Goal: Task Accomplishment & Management: Use online tool/utility

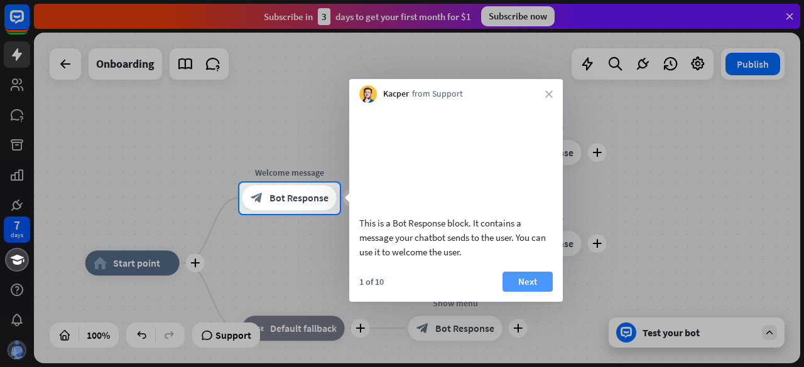
click at [523, 288] on button "Next" at bounding box center [527, 282] width 50 height 20
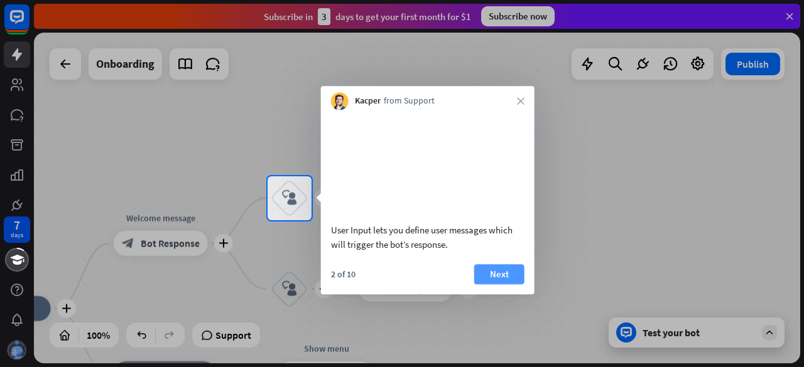
click at [507, 284] on button "Next" at bounding box center [499, 274] width 50 height 20
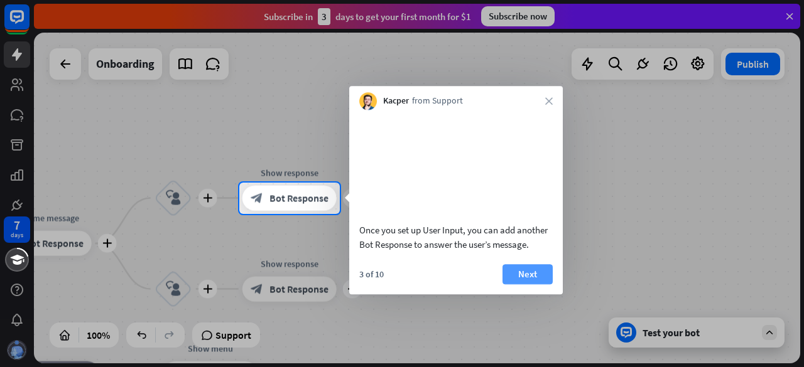
click at [510, 284] on button "Next" at bounding box center [527, 274] width 50 height 20
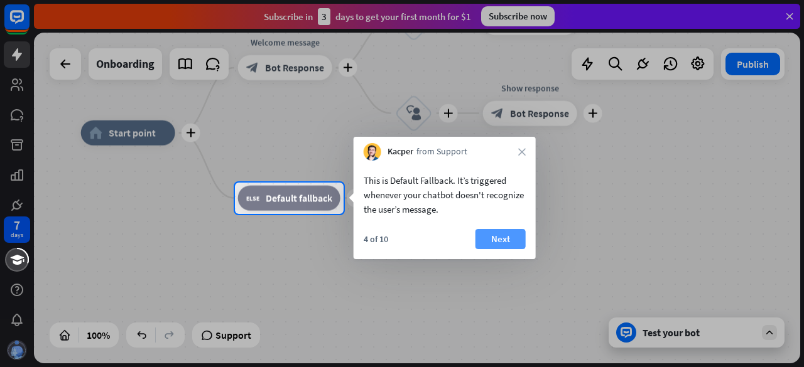
click at [508, 246] on button "Next" at bounding box center [500, 239] width 50 height 20
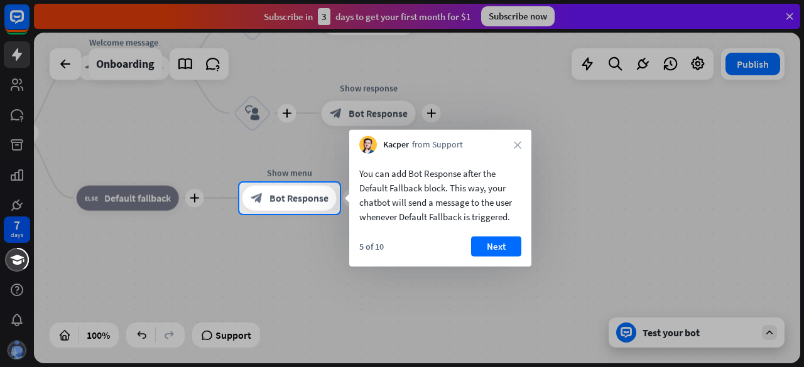
click at [507, 249] on button "Next" at bounding box center [496, 247] width 50 height 20
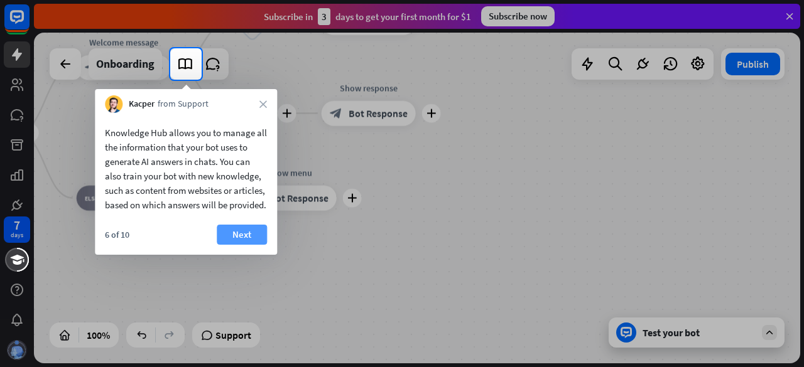
click at [239, 245] on button "Next" at bounding box center [242, 235] width 50 height 20
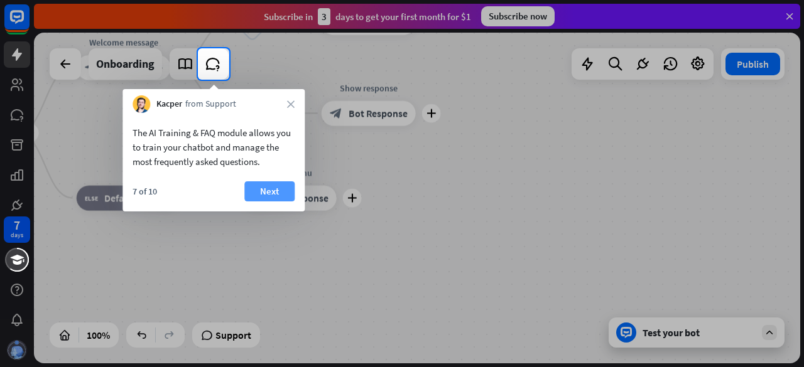
click at [251, 195] on button "Next" at bounding box center [269, 191] width 50 height 20
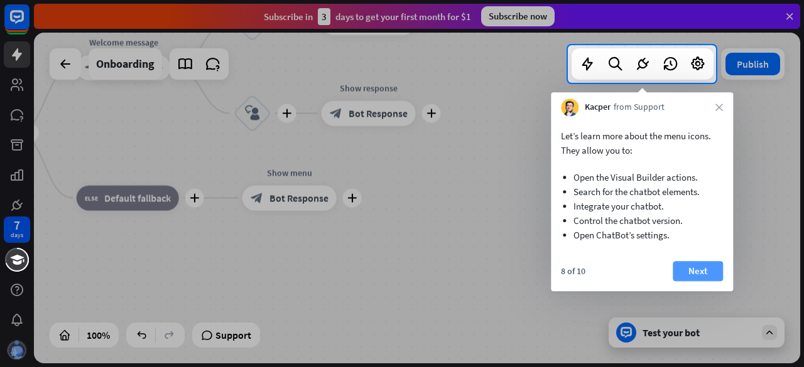
click at [682, 267] on button "Next" at bounding box center [697, 271] width 50 height 20
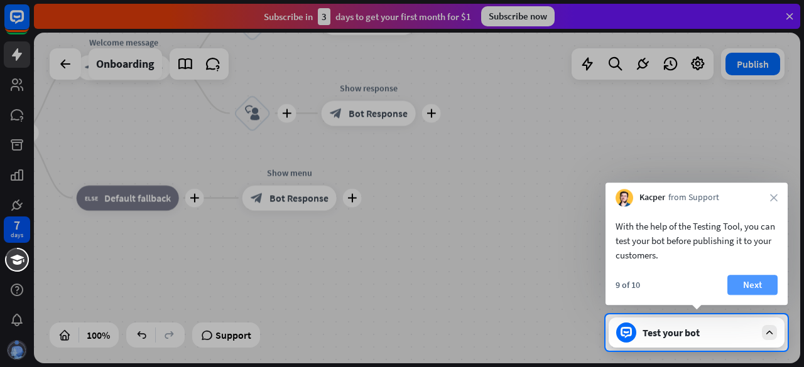
click at [743, 280] on button "Next" at bounding box center [752, 285] width 50 height 20
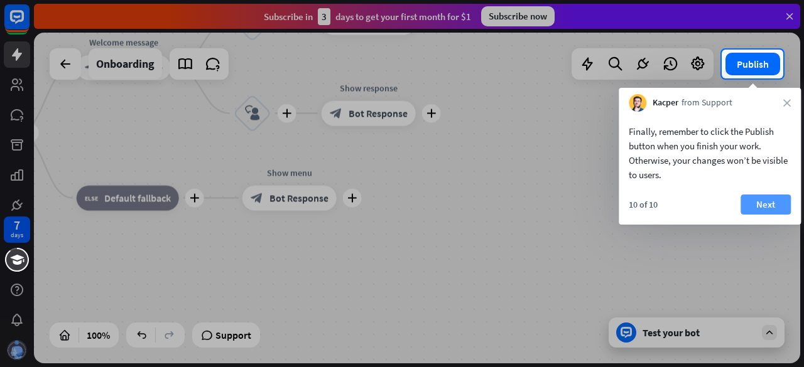
click at [758, 208] on button "Next" at bounding box center [765, 205] width 50 height 20
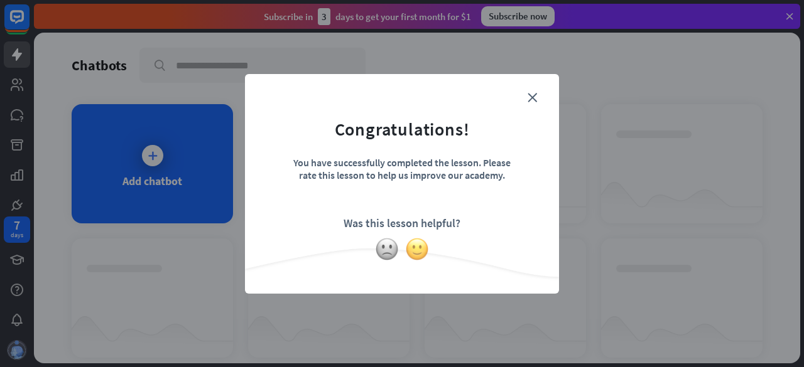
click at [414, 245] on img at bounding box center [417, 249] width 24 height 24
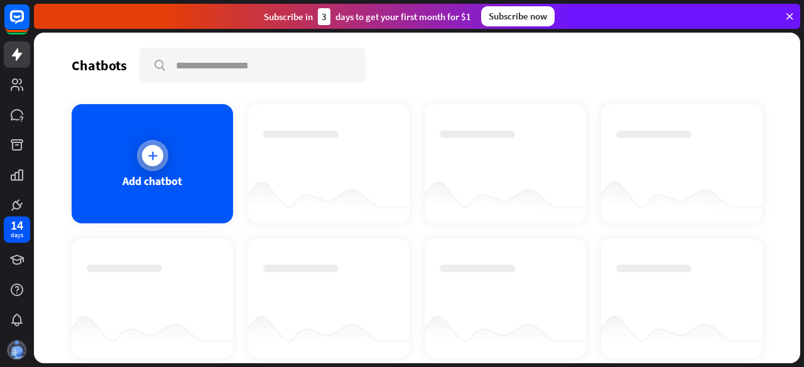
click at [137, 152] on div at bounding box center [152, 155] width 31 height 31
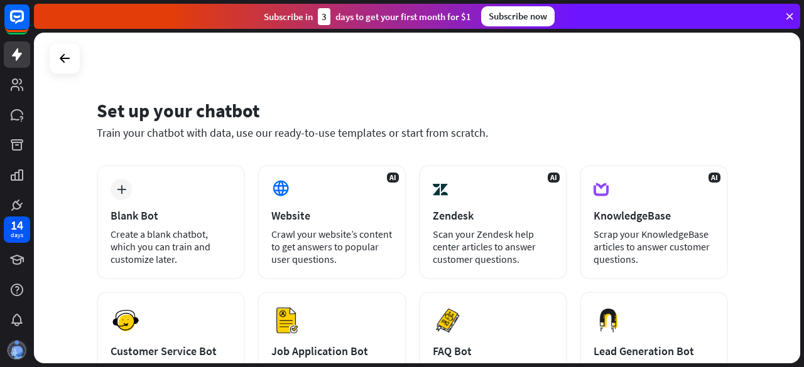
scroll to position [63, 0]
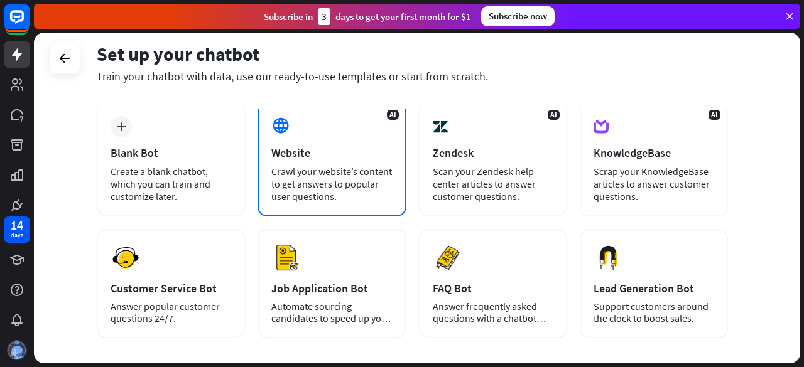
click at [286, 199] on div "Crawl your website’s content to get answers to popular user questions." at bounding box center [331, 184] width 121 height 38
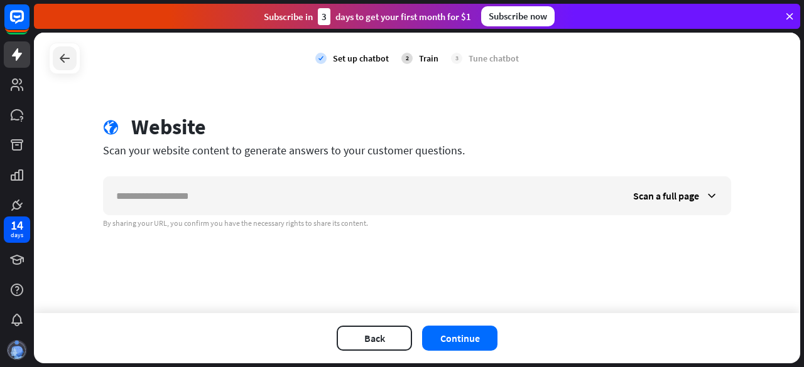
click at [70, 65] on icon at bounding box center [64, 58] width 15 height 15
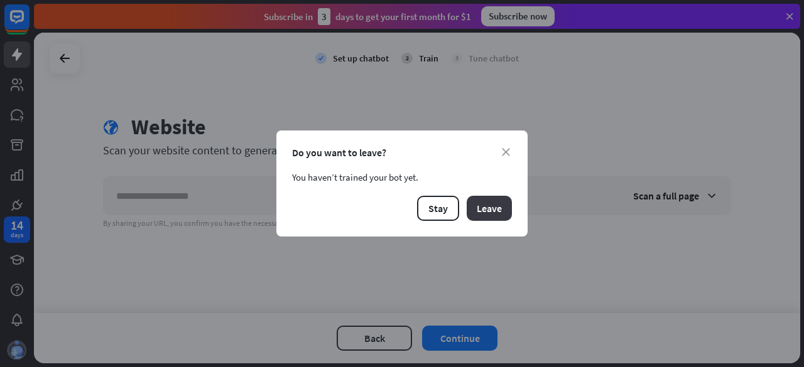
click at [485, 208] on button "Leave" at bounding box center [488, 208] width 45 height 25
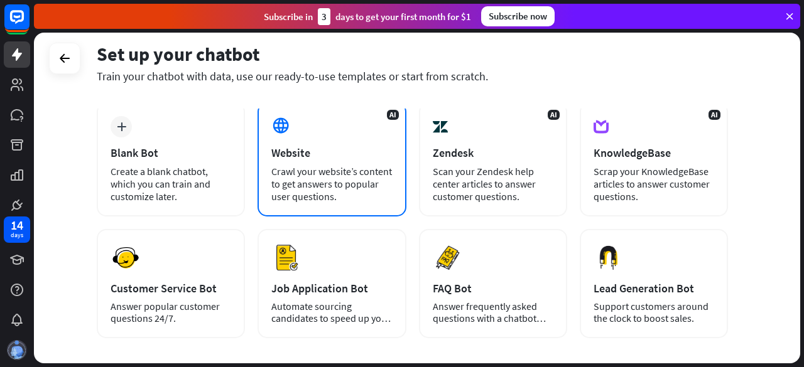
click at [328, 172] on div "Crawl your website’s content to get answers to popular user questions." at bounding box center [331, 184] width 121 height 38
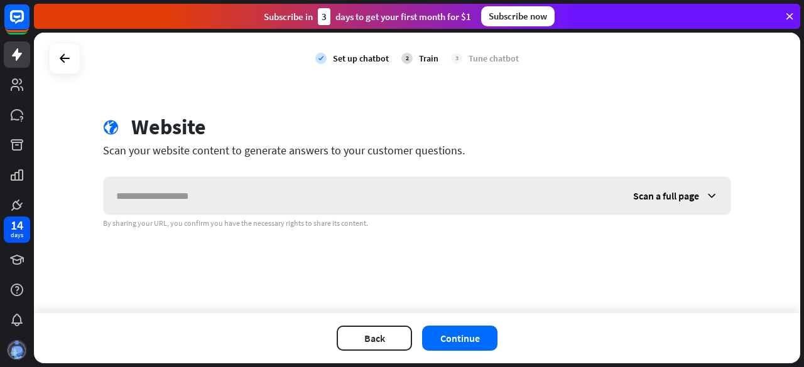
click at [340, 198] on input "text" at bounding box center [362, 196] width 517 height 38
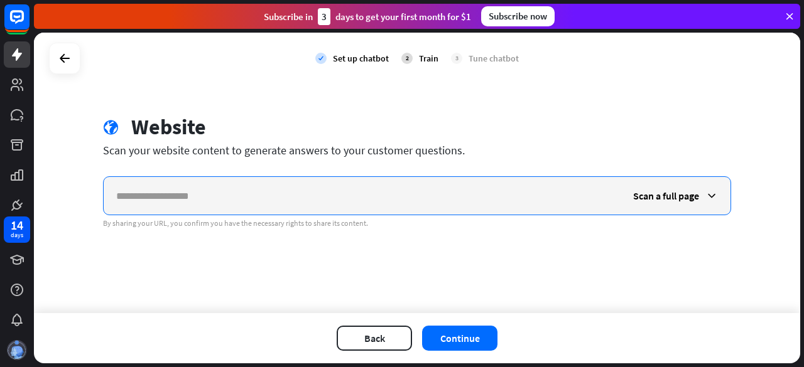
paste input "**********"
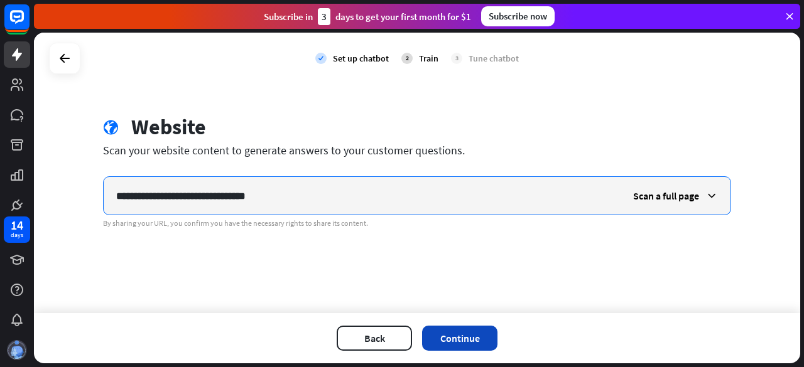
type input "**********"
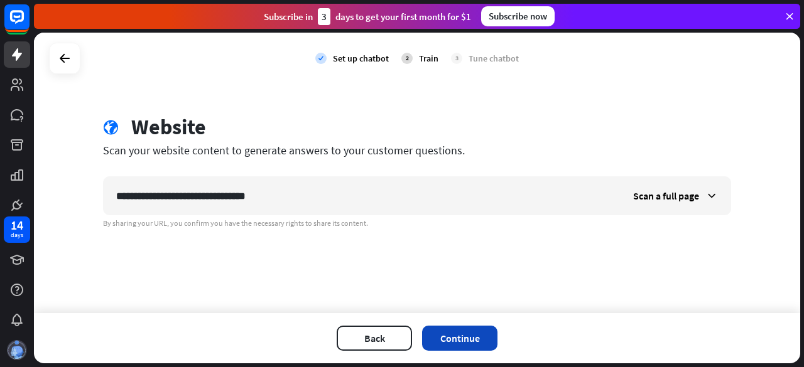
click at [468, 326] on button "Continue" at bounding box center [459, 338] width 75 height 25
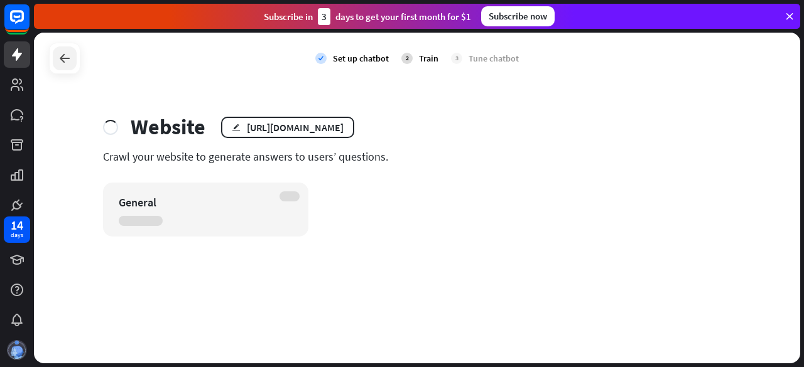
click at [70, 65] on icon at bounding box center [64, 58] width 15 height 15
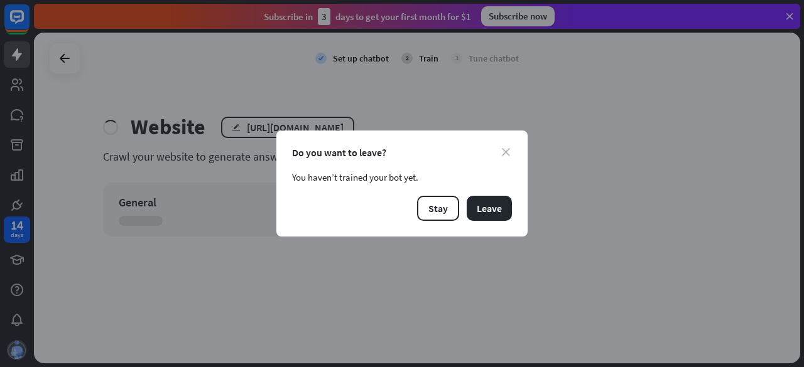
click at [502, 148] on icon "close" at bounding box center [506, 152] width 8 height 8
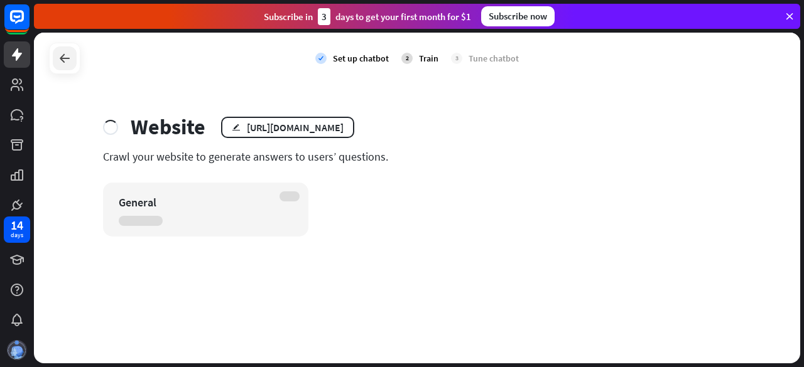
click at [66, 57] on icon at bounding box center [64, 58] width 15 height 15
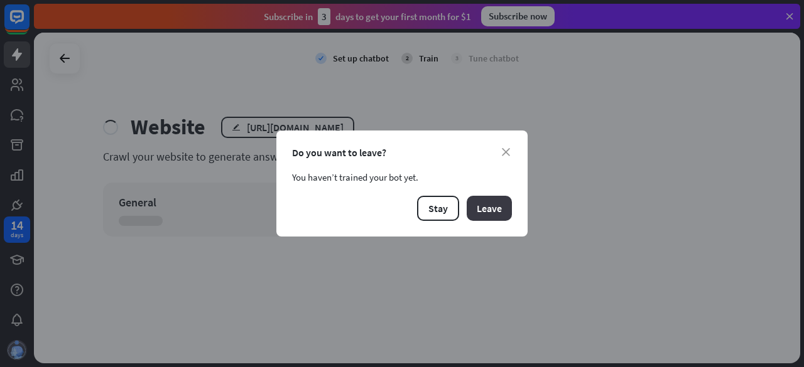
click at [492, 203] on button "Leave" at bounding box center [488, 208] width 45 height 25
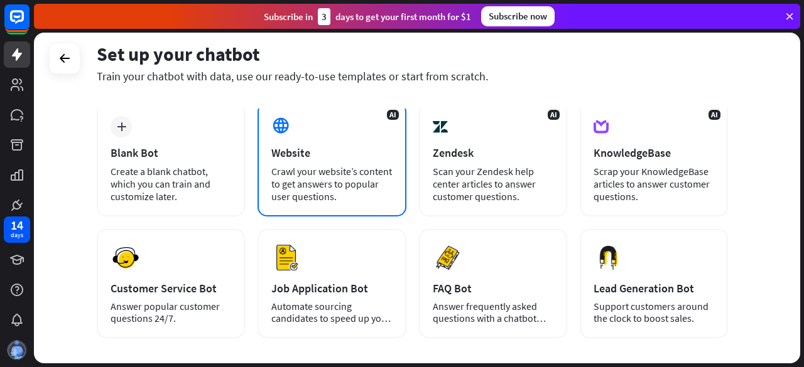
click at [298, 154] on div "Website" at bounding box center [331, 153] width 121 height 14
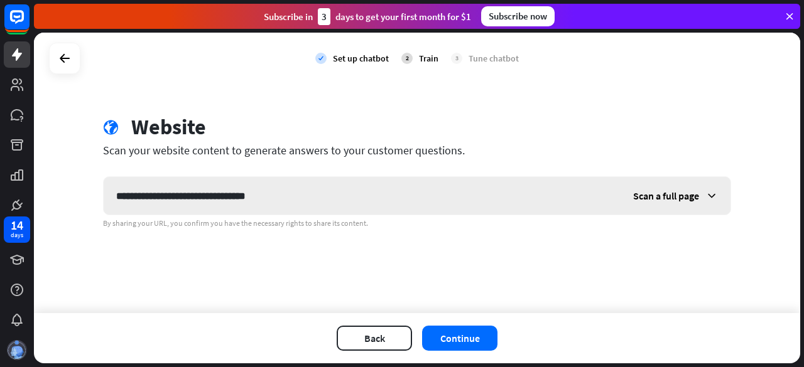
type input "**********"
click at [657, 191] on span "Scan a full page" at bounding box center [666, 196] width 66 height 13
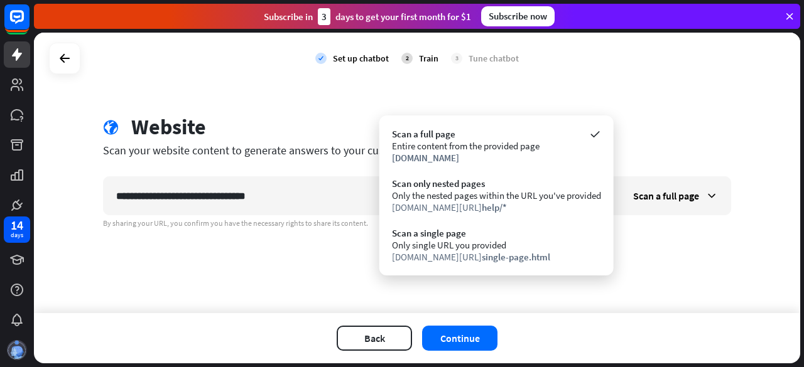
click at [353, 294] on div "**********" at bounding box center [417, 173] width 766 height 281
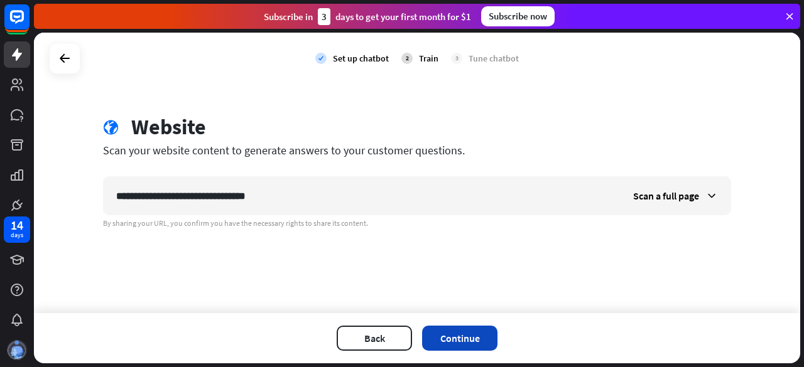
click at [453, 328] on button "Continue" at bounding box center [459, 338] width 75 height 25
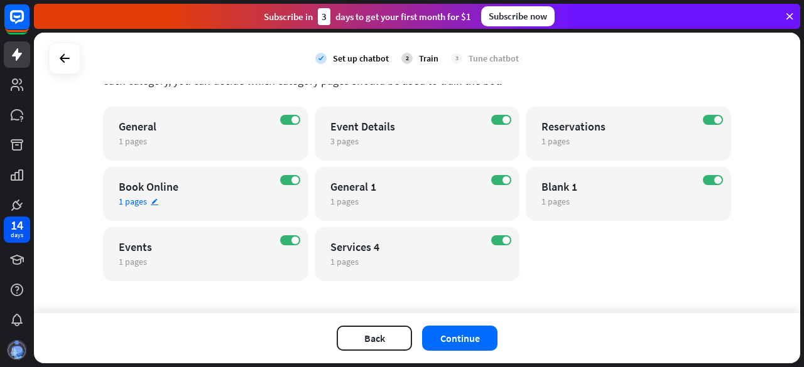
scroll to position [98, 0]
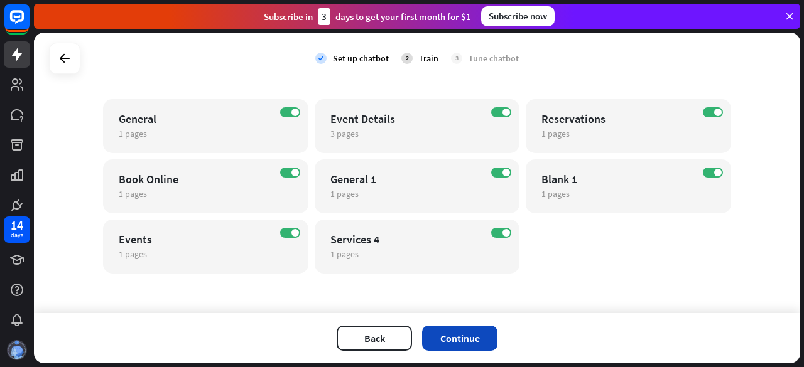
click at [472, 337] on button "Continue" at bounding box center [459, 338] width 75 height 25
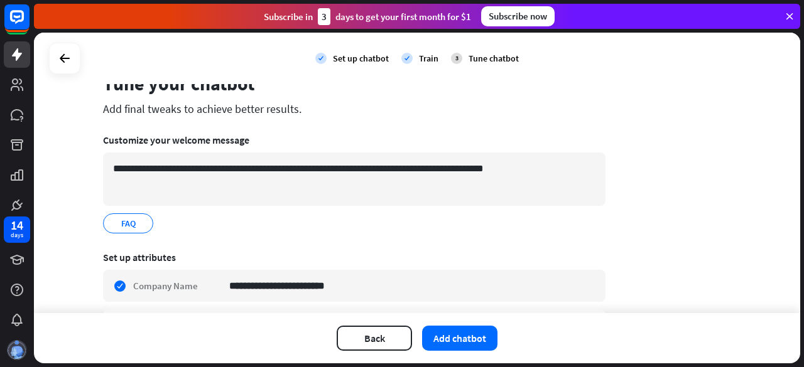
scroll to position [63, 0]
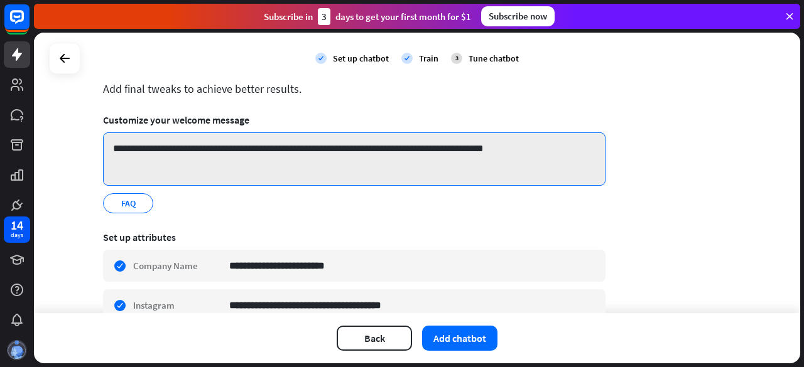
click at [190, 148] on textarea "**********" at bounding box center [354, 158] width 502 height 53
drag, startPoint x: 303, startPoint y: 148, endPoint x: 175, endPoint y: 149, distance: 128.1
click at [175, 149] on textarea "**********" at bounding box center [354, 158] width 502 height 53
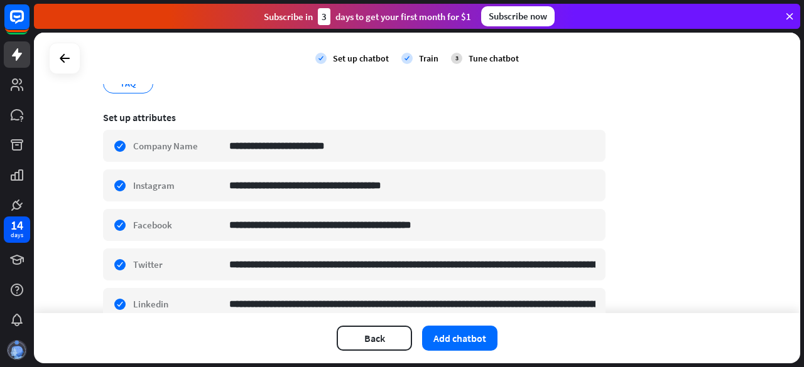
scroll to position [54, 0]
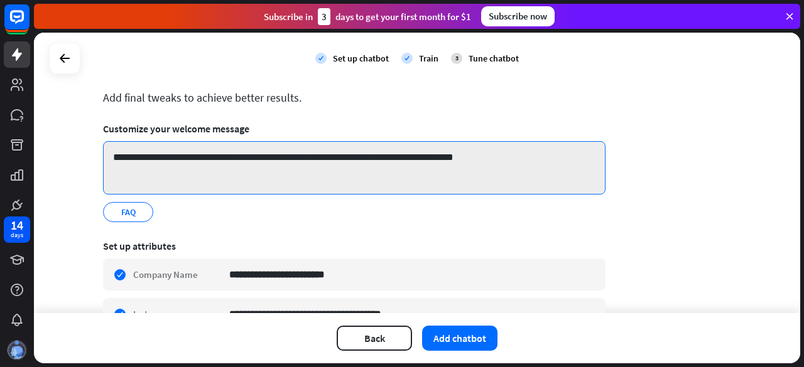
click at [227, 156] on textarea "**********" at bounding box center [354, 167] width 502 height 53
type textarea "**********"
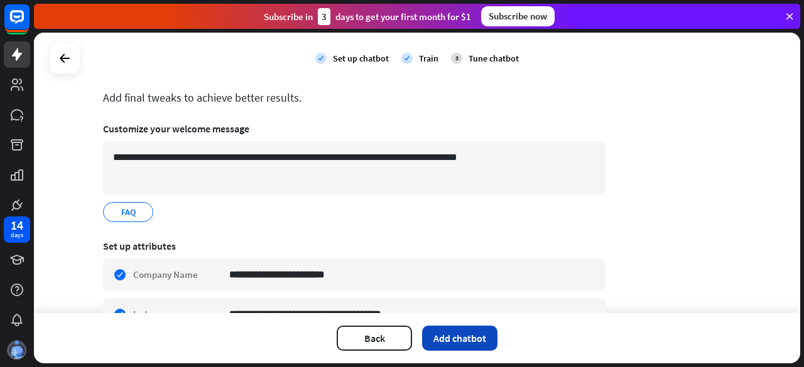
click at [457, 341] on button "Add chatbot" at bounding box center [459, 338] width 75 height 25
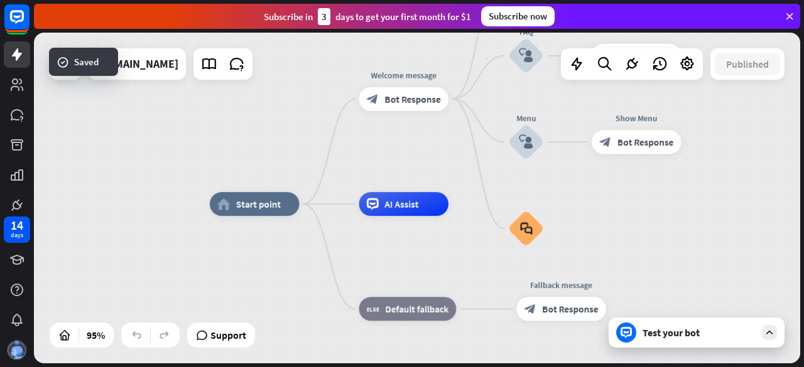
click at [659, 322] on div "Test your bot" at bounding box center [696, 333] width 176 height 30
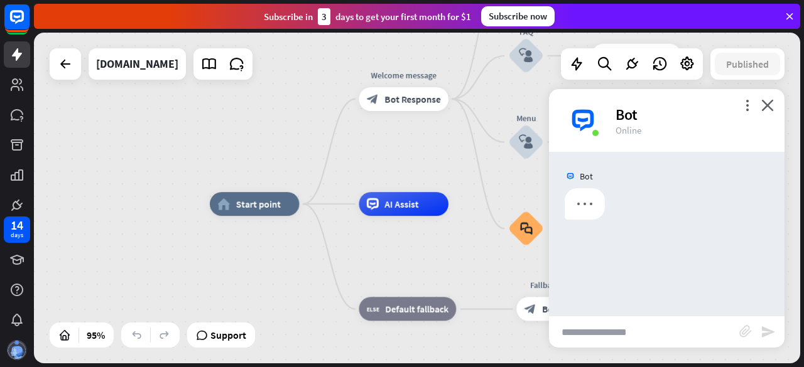
click at [640, 330] on input "text" at bounding box center [644, 331] width 190 height 31
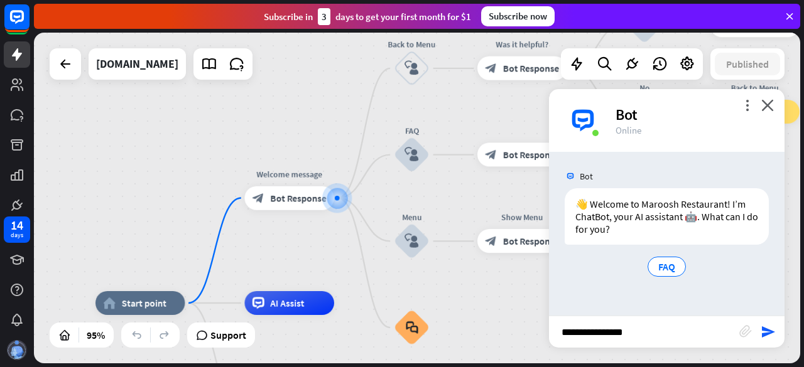
type input "**********"
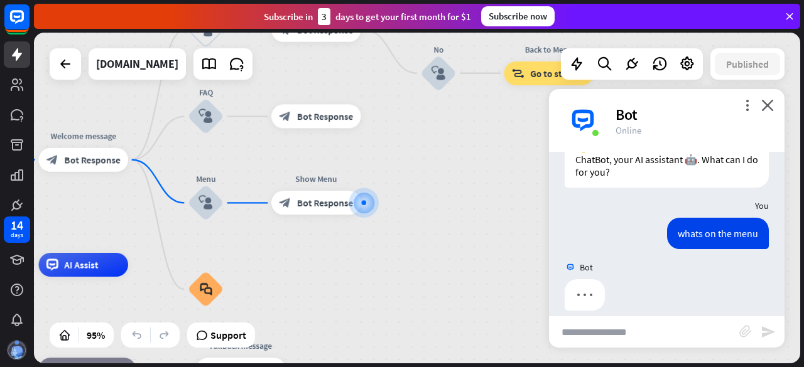
scroll to position [70, 0]
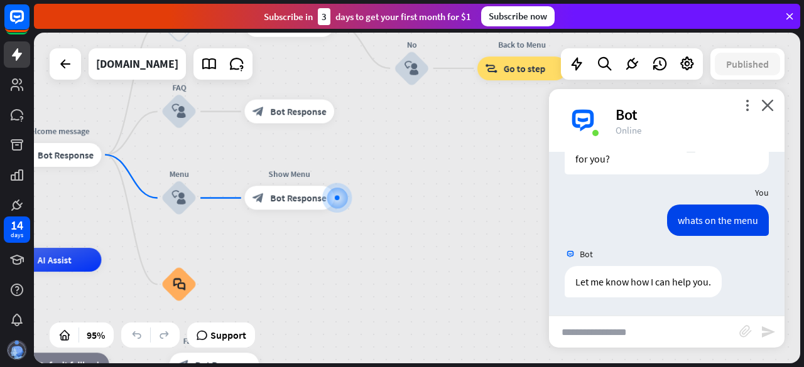
click at [654, 327] on input "text" at bounding box center [644, 331] width 190 height 31
type input "**********"
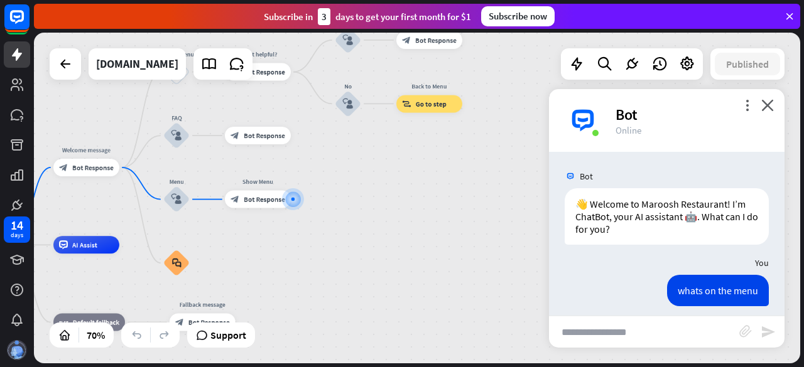
scroll to position [193, 0]
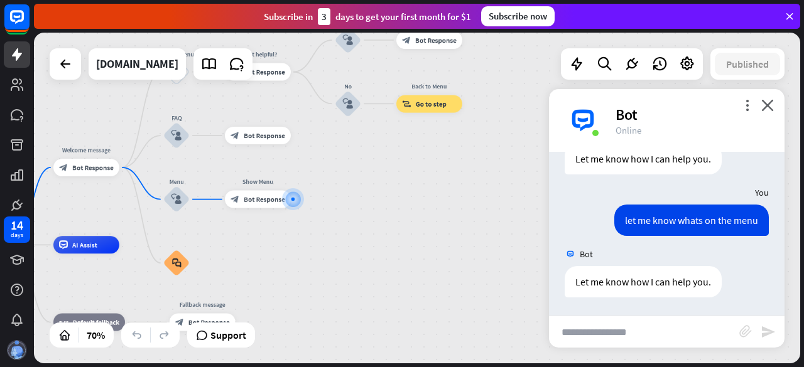
click at [657, 323] on input "text" at bounding box center [644, 331] width 190 height 31
type input "***"
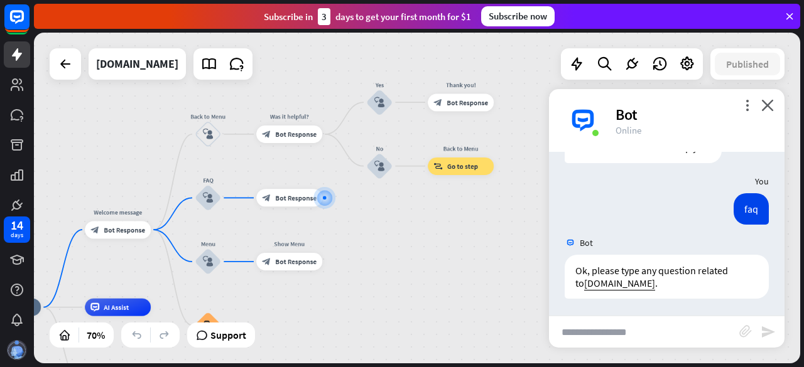
scroll to position [329, 0]
click at [640, 340] on input "text" at bounding box center [644, 331] width 190 height 31
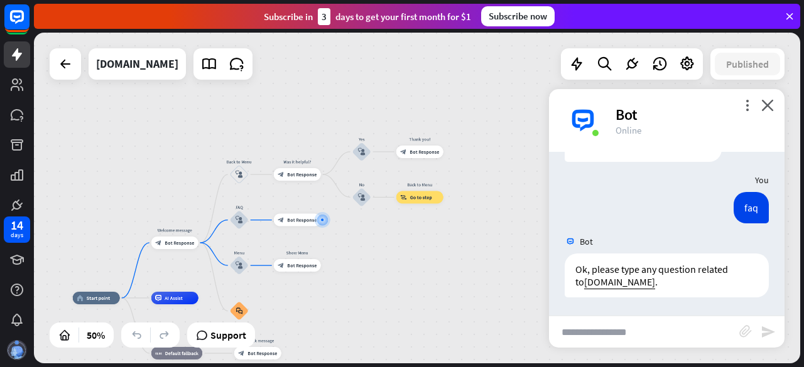
drag, startPoint x: 337, startPoint y: 328, endPoint x: 349, endPoint y: 268, distance: 61.6
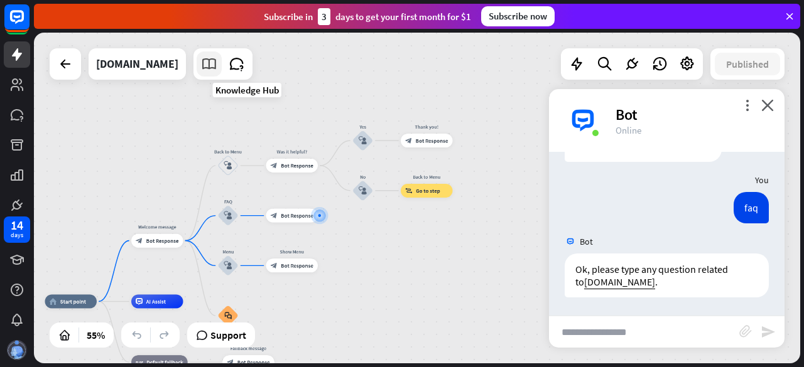
click at [217, 68] on icon at bounding box center [209, 64] width 16 height 16
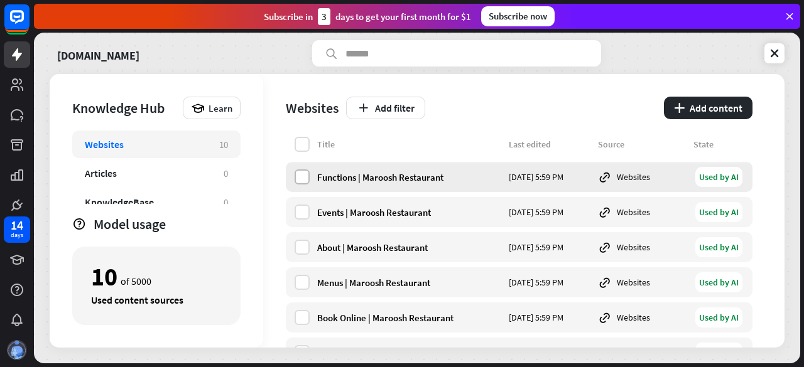
click at [301, 175] on label at bounding box center [301, 177] width 15 height 15
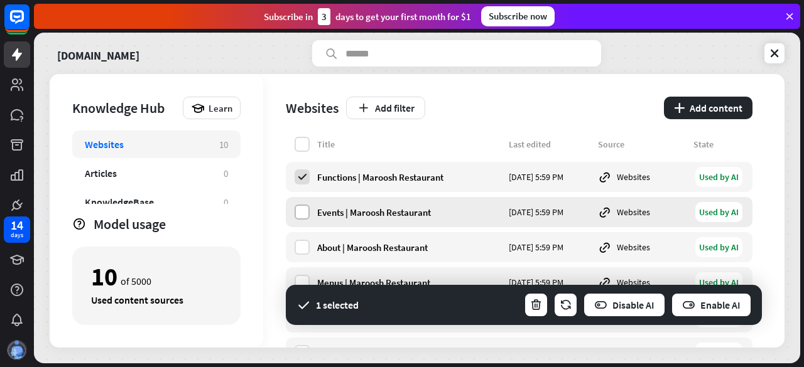
click at [304, 208] on label at bounding box center [301, 212] width 15 height 15
click at [306, 240] on div "About | Maroosh Restaurant [DATE] 5:59 PM Websites Used by AI" at bounding box center [519, 247] width 466 height 30
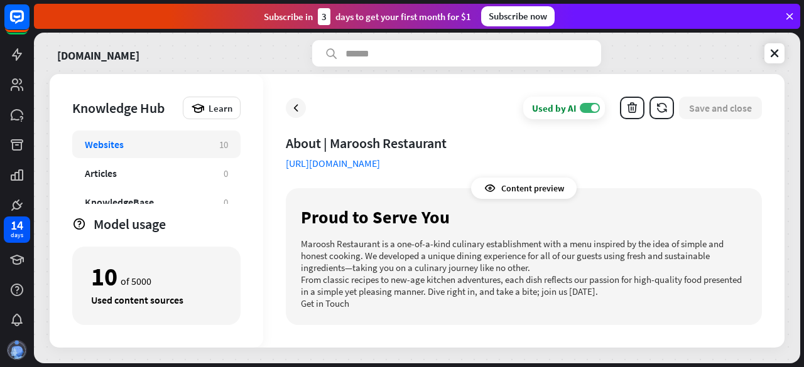
click at [286, 114] on div "Used by AI ON Save and close" at bounding box center [524, 108] width 476 height 23
click at [299, 111] on icon at bounding box center [295, 108] width 13 height 13
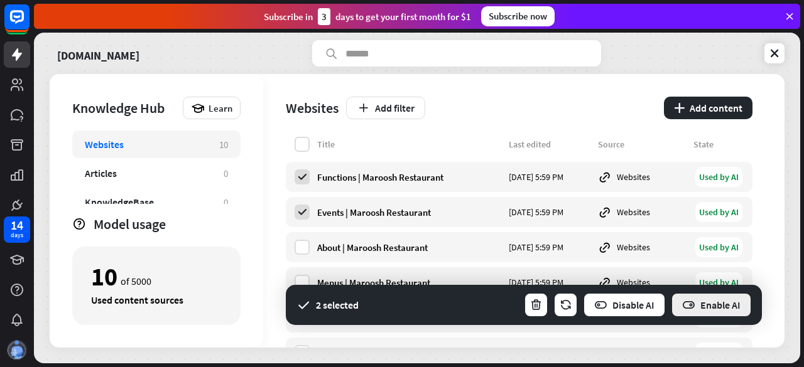
click at [697, 307] on button "Enable AI" at bounding box center [711, 305] width 81 height 25
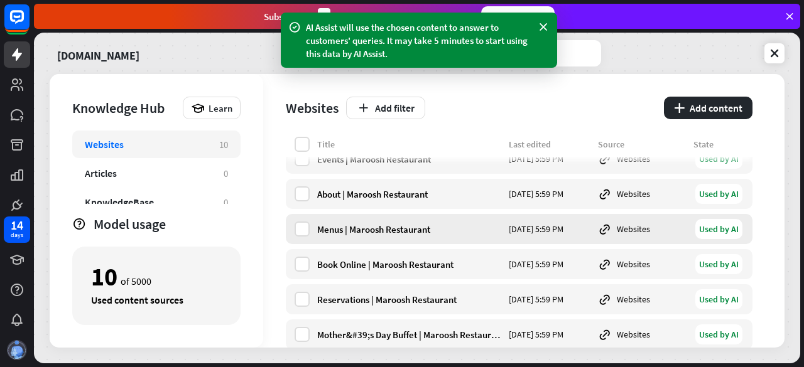
scroll to position [188, 0]
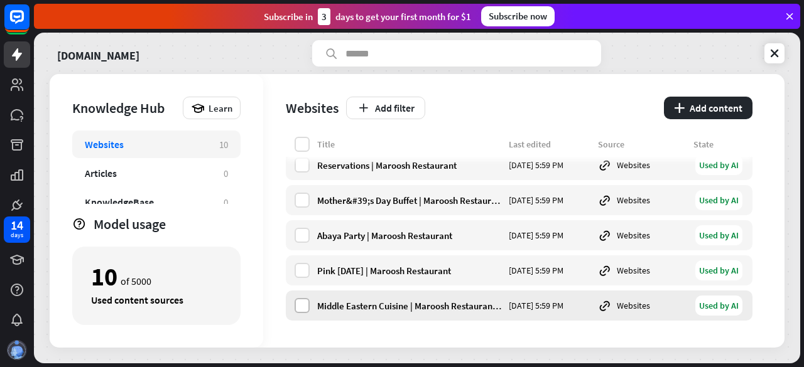
click at [301, 303] on label at bounding box center [301, 305] width 15 height 15
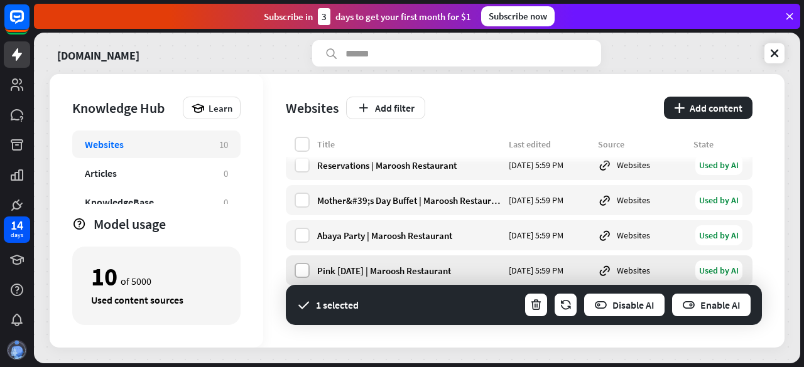
click at [304, 277] on label at bounding box center [301, 270] width 15 height 15
click at [306, 243] on div "Abaya Party | Maroosh Restaurant [DATE] 5:59 PM Websites Used by AI" at bounding box center [519, 235] width 466 height 30
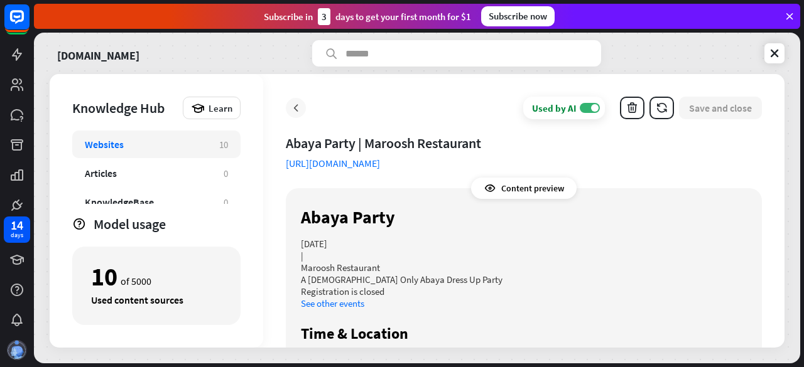
click at [301, 111] on icon at bounding box center [295, 108] width 13 height 13
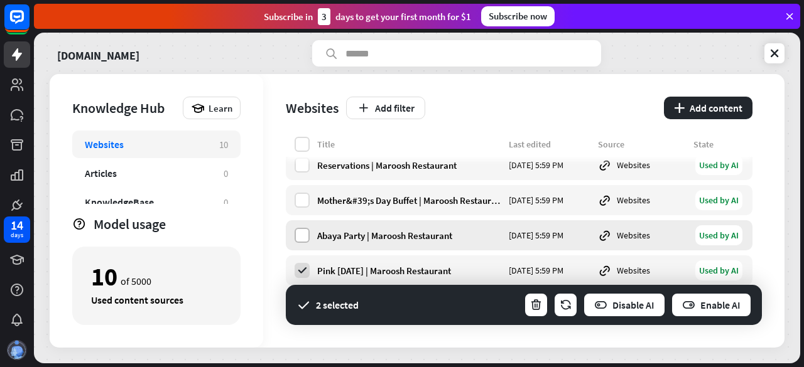
click at [305, 234] on label at bounding box center [301, 235] width 15 height 15
click at [305, 200] on label at bounding box center [301, 200] width 15 height 15
click at [303, 167] on label at bounding box center [301, 165] width 15 height 15
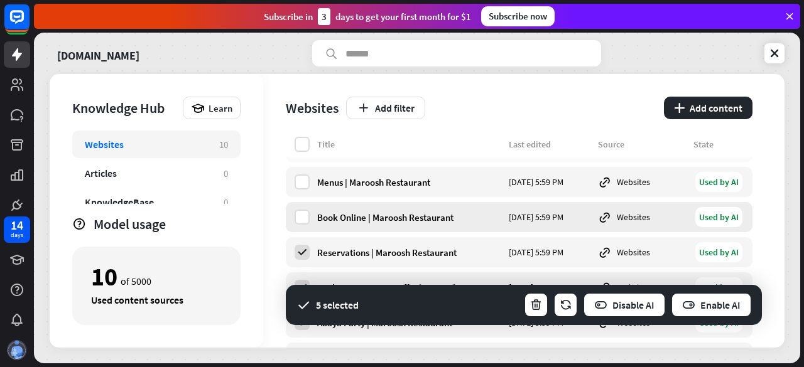
scroll to position [125, 0]
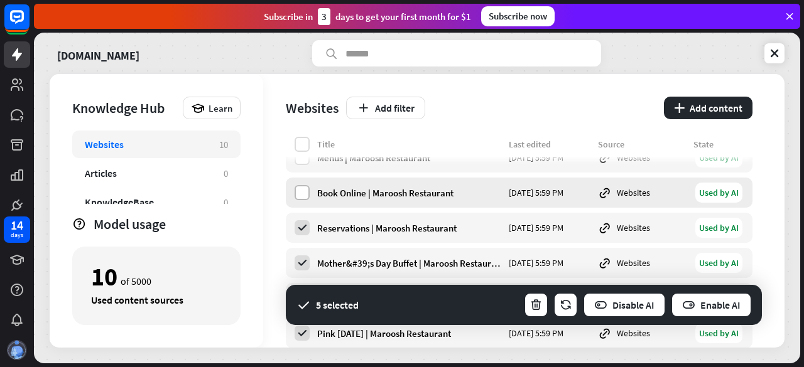
click at [301, 191] on label at bounding box center [301, 192] width 15 height 15
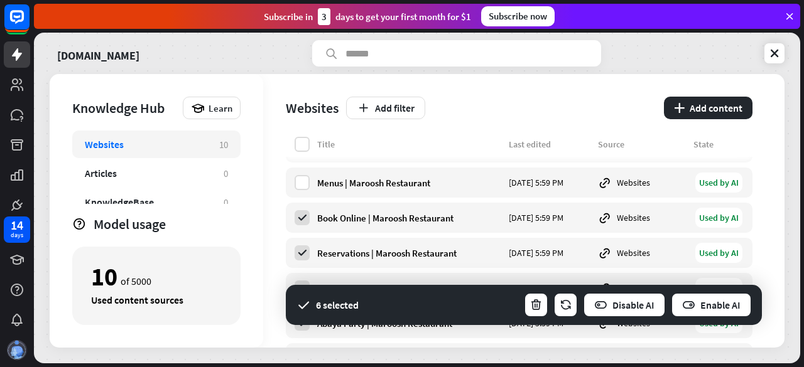
scroll to position [62, 0]
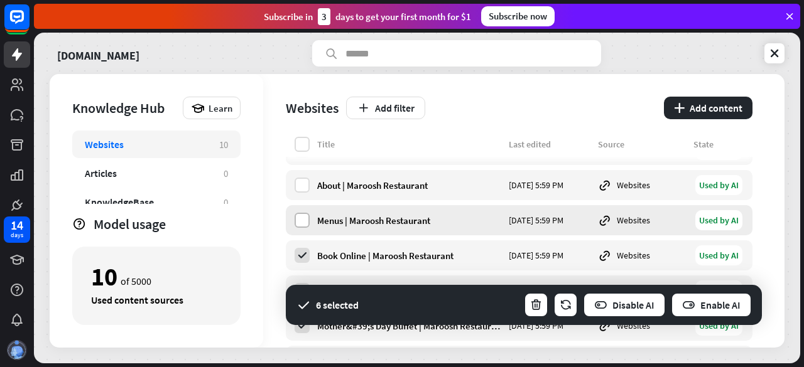
click at [303, 219] on label at bounding box center [301, 220] width 15 height 15
click at [305, 184] on label at bounding box center [301, 185] width 15 height 15
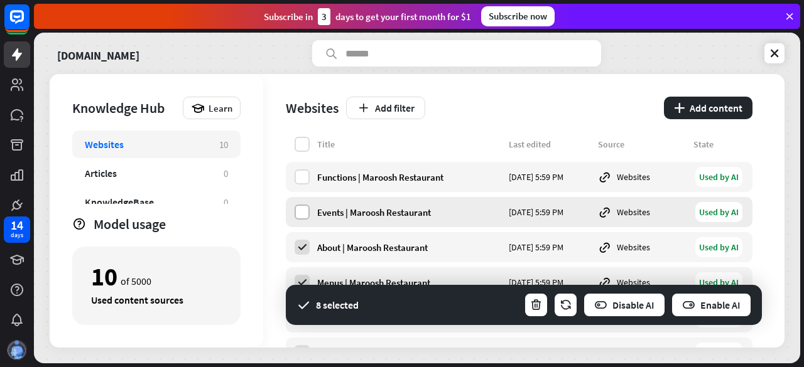
click at [301, 208] on label at bounding box center [301, 212] width 15 height 15
click at [301, 182] on label at bounding box center [301, 177] width 15 height 15
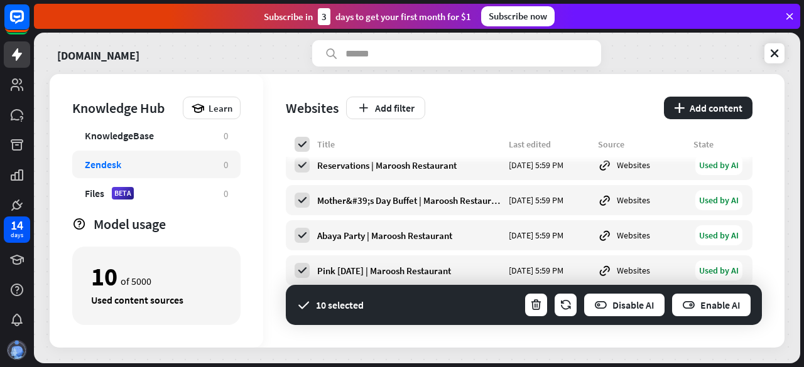
scroll to position [69, 0]
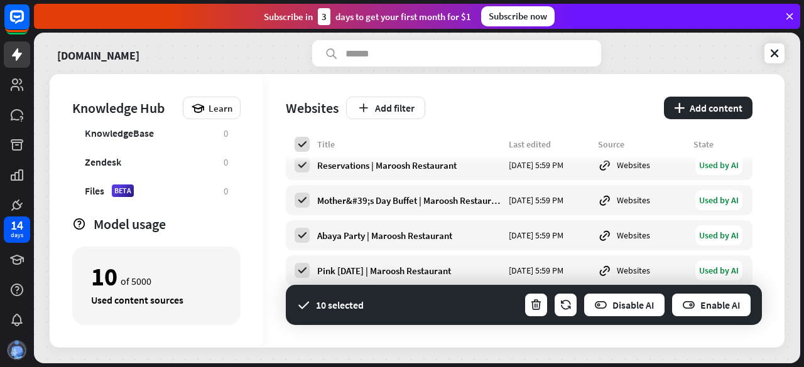
click at [489, 109] on div "Add filter" at bounding box center [501, 108] width 310 height 23
click at [678, 105] on button "plus Add content" at bounding box center [708, 108] width 89 height 23
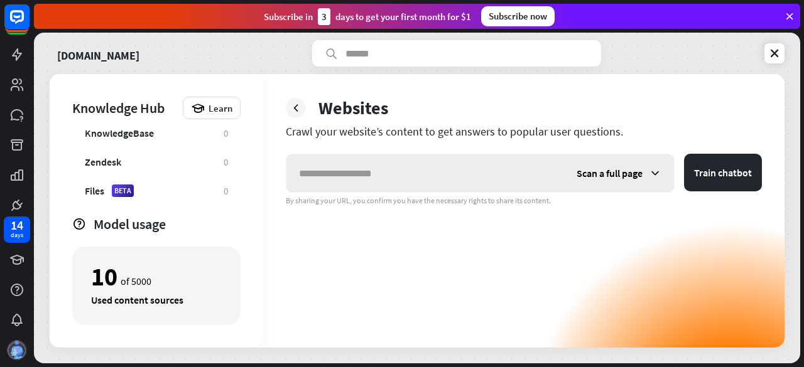
click at [394, 176] on input "text" at bounding box center [425, 173] width 278 height 38
click at [149, 185] on div "Files BETA" at bounding box center [148, 191] width 126 height 13
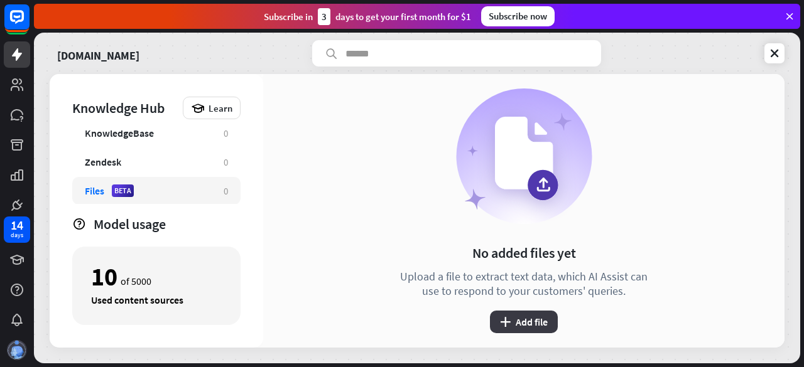
click at [534, 316] on button "plus Add file" at bounding box center [524, 322] width 68 height 23
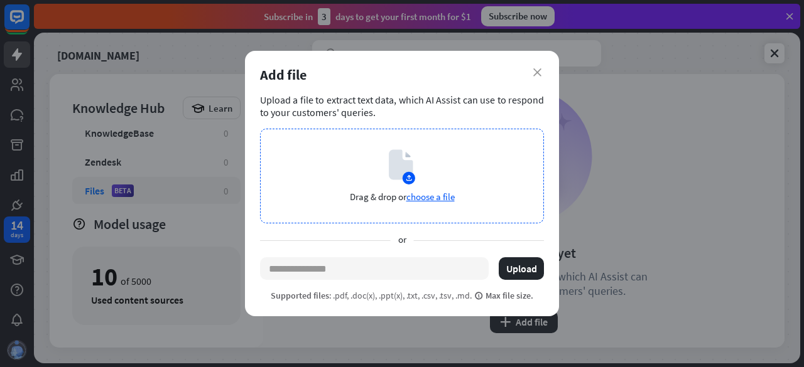
click at [391, 178] on icon at bounding box center [401, 165] width 24 height 30
